Goal: Task Accomplishment & Management: Use online tool/utility

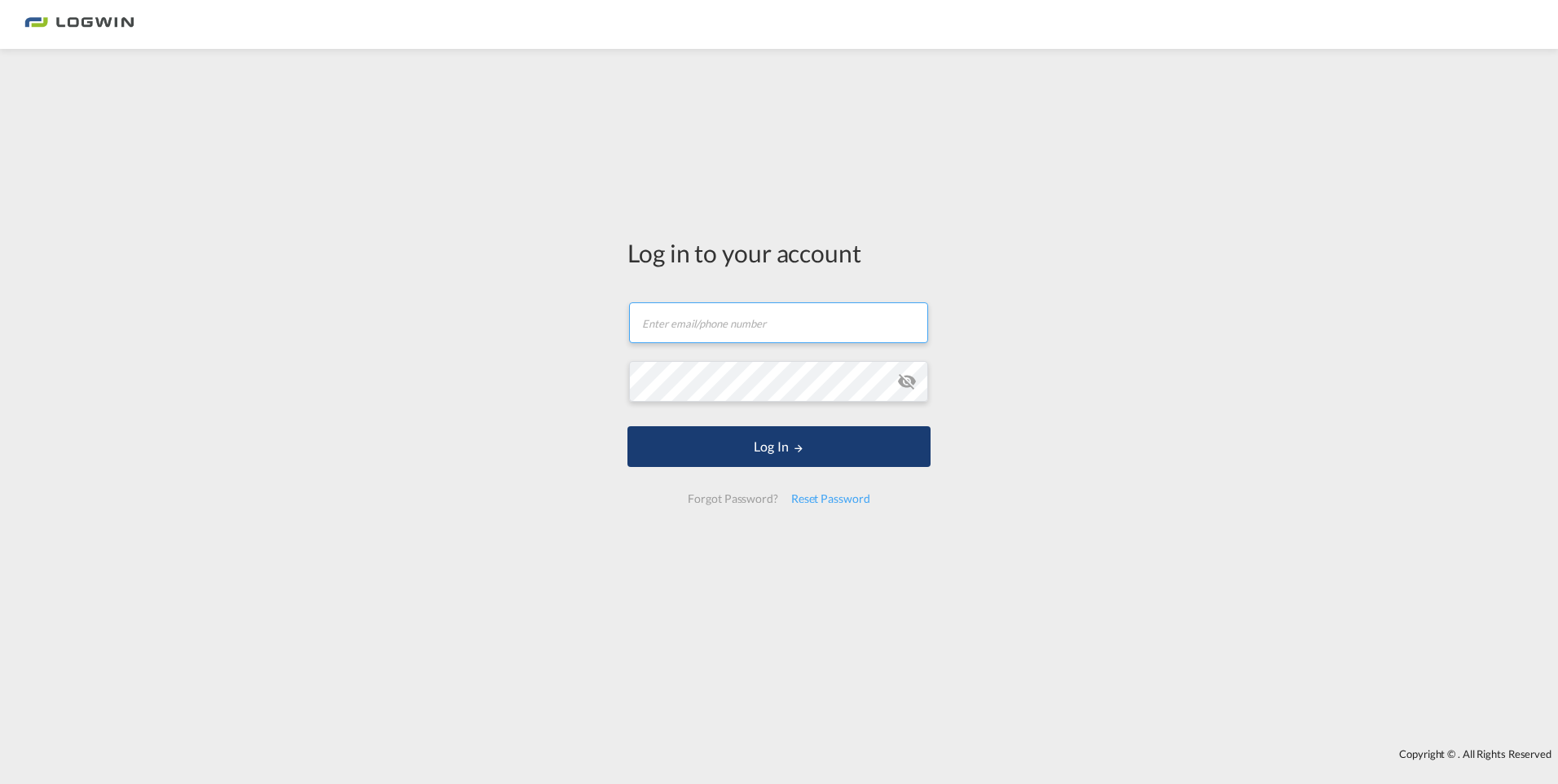
type input "[PERSON_NAME][EMAIL_ADDRESS][DOMAIN_NAME]"
click at [753, 458] on button "Log In" at bounding box center [779, 447] width 303 height 40
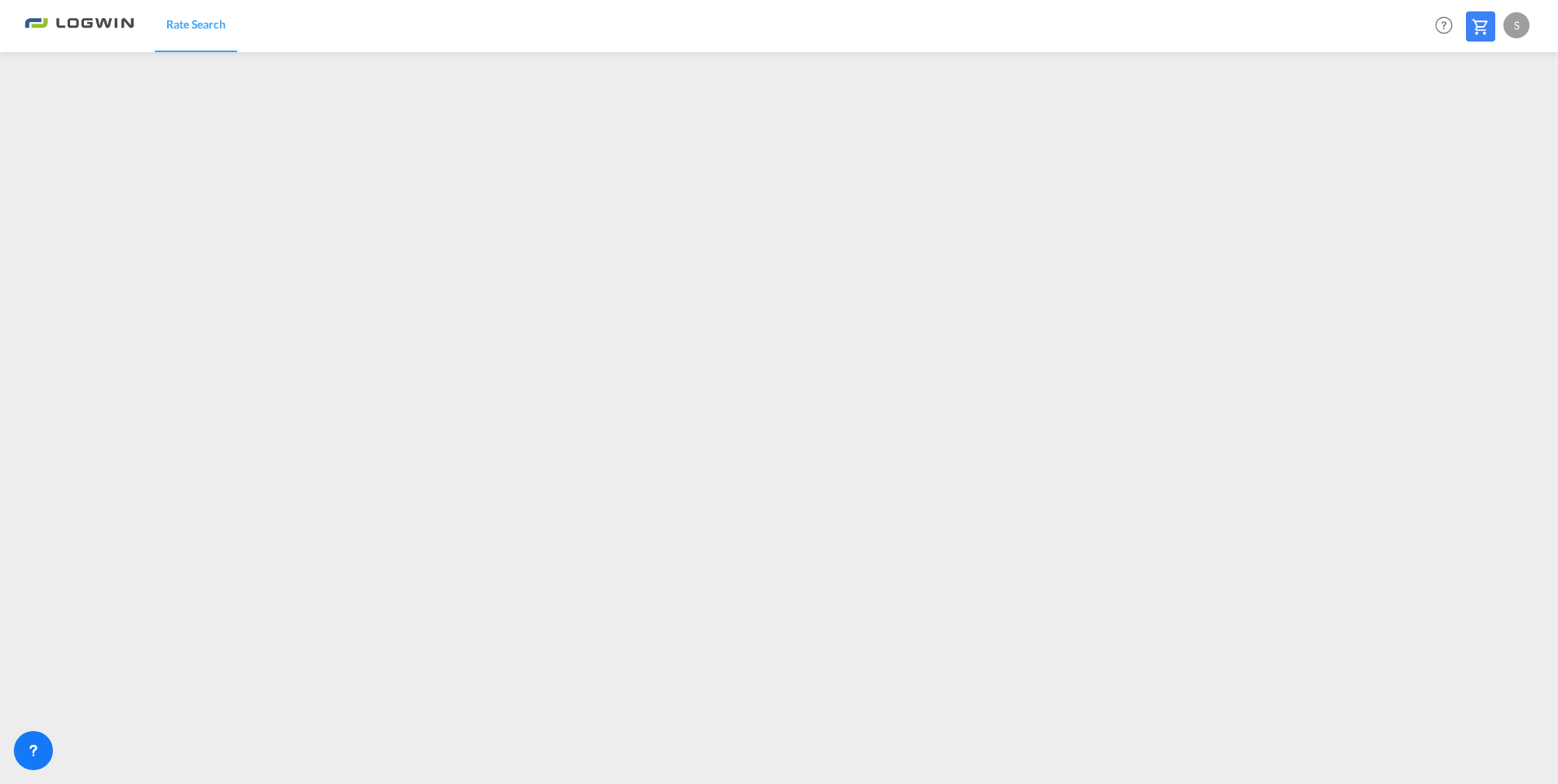
click at [1526, 28] on div "S" at bounding box center [1516, 25] width 26 height 26
click at [1490, 224] on md-backdrop at bounding box center [779, 392] width 1558 height 784
click at [1511, 19] on div "S" at bounding box center [1516, 25] width 26 height 26
click at [1478, 125] on button "Logout" at bounding box center [1496, 124] width 106 height 32
